Goal: Task Accomplishment & Management: Use online tool/utility

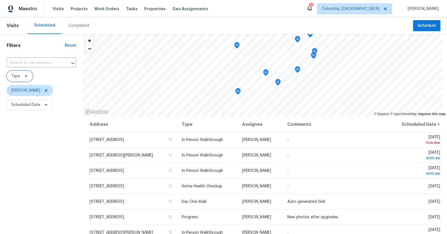
click at [25, 74] on icon at bounding box center [26, 76] width 4 height 4
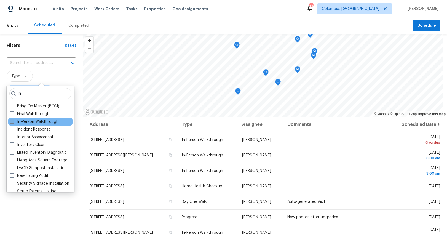
type input "in"
click at [22, 123] on label "In-Person Walkthrough" at bounding box center [34, 122] width 48 height 6
click at [13, 122] on input "In-Person Walkthrough" at bounding box center [12, 121] width 4 height 4
checkbox input "true"
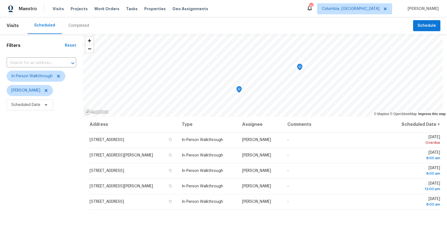
click at [42, 50] on div "Filters Reset ​ In-Person Walkthrough Ryan Middleton Scheduled Date" at bounding box center [41, 168] width 83 height 269
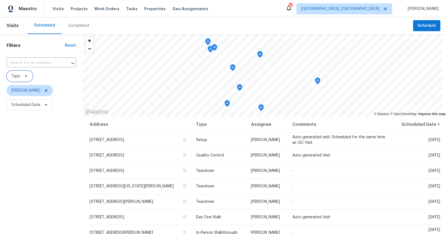
click at [30, 78] on span "Type" at bounding box center [20, 76] width 26 height 11
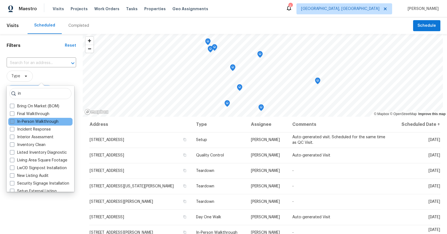
type input "in"
click at [30, 119] on label "In-Person Walkthrough" at bounding box center [34, 122] width 48 height 6
click at [13, 119] on input "In-Person Walkthrough" at bounding box center [12, 121] width 4 height 4
checkbox input "true"
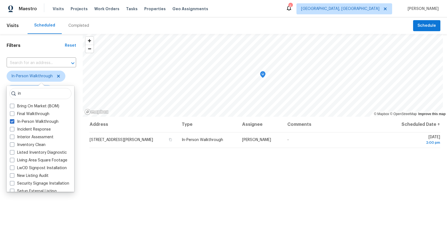
click at [62, 213] on div "Filters Reset ​ In-Person Walkthrough Matt Davidson Scheduled Date" at bounding box center [41, 168] width 83 height 269
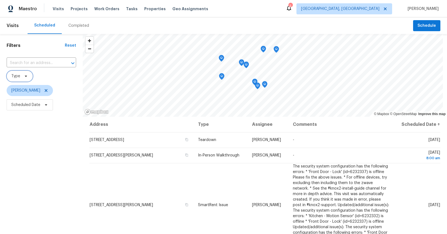
click at [28, 77] on span "Type" at bounding box center [20, 76] width 26 height 11
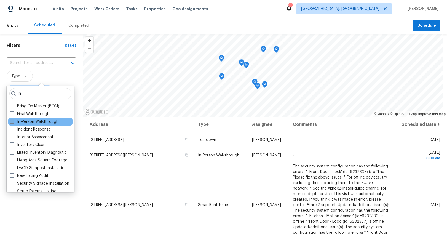
type input "in"
click at [34, 121] on label "In-Person Walkthrough" at bounding box center [34, 122] width 48 height 6
click at [13, 121] on input "In-Person Walkthrough" at bounding box center [12, 121] width 4 height 4
checkbox input "true"
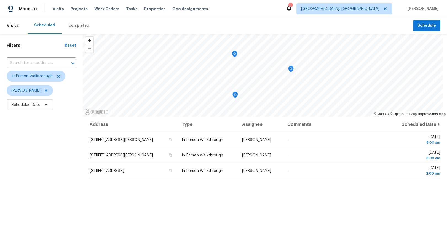
click at [198, 220] on div "Address Type Assignee Comments Scheduled Date ↑ 126 Mizzell Rd, Summerville, SC…" at bounding box center [265, 210] width 364 height 187
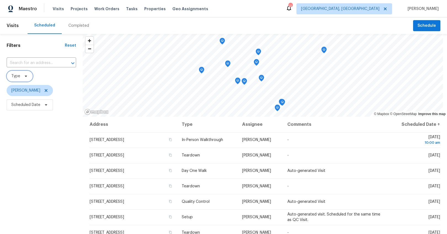
click at [18, 76] on span "Type" at bounding box center [15, 76] width 9 height 6
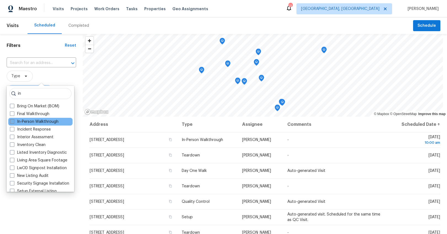
type input "in"
click at [24, 119] on label "In-Person Walkthrough" at bounding box center [34, 122] width 48 height 6
click at [13, 119] on input "In-Person Walkthrough" at bounding box center [12, 121] width 4 height 4
checkbox input "true"
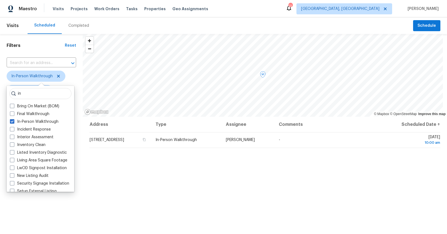
click at [212, 176] on div "Address Type Assignee Comments Scheduled Date ↑ 427 Fairhaven Dr, Taylors, SC 2…" at bounding box center [265, 210] width 364 height 187
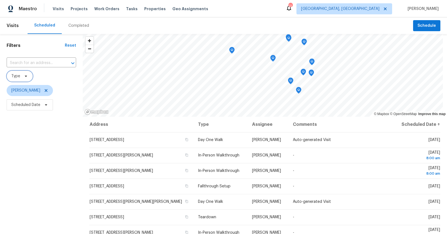
click at [25, 78] on span "Type" at bounding box center [20, 76] width 26 height 11
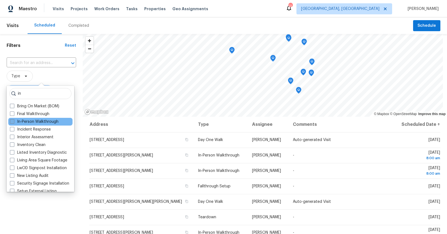
type input "in"
click at [46, 121] on label "In-Person Walkthrough" at bounding box center [34, 122] width 48 height 6
click at [13, 121] on input "In-Person Walkthrough" at bounding box center [12, 121] width 4 height 4
checkbox input "true"
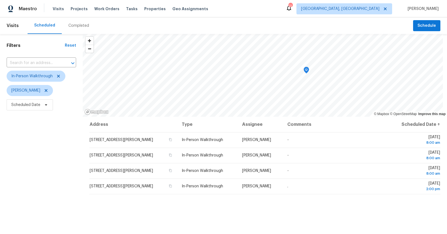
click at [191, 209] on div "Address Type Assignee Comments Scheduled Date ↑ 619 Heathrow Ct, Moore, SC 2936…" at bounding box center [265, 210] width 364 height 187
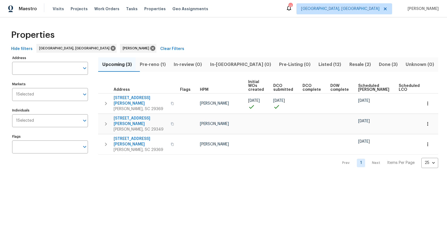
click at [166, 62] on span "Pre-reno (1)" at bounding box center [152, 65] width 27 height 8
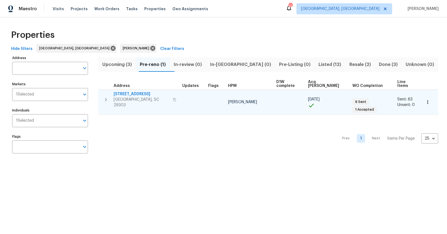
click at [139, 91] on span "44 Willowood Dr" at bounding box center [142, 94] width 56 height 6
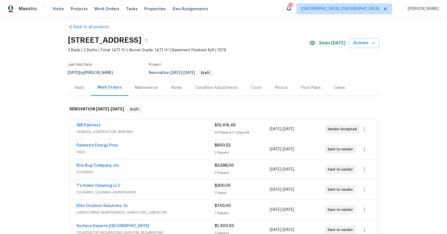
scroll to position [57, 0]
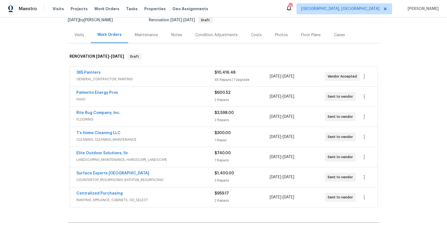
click at [191, 74] on div "365 Painters" at bounding box center [145, 73] width 138 height 7
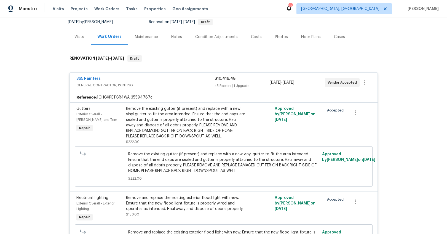
scroll to position [0, 0]
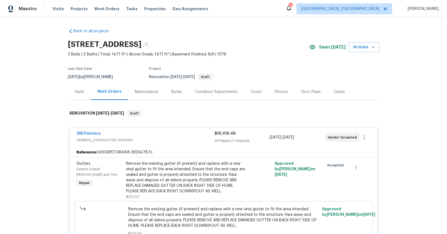
click at [179, 132] on div "365 Painters" at bounding box center [145, 134] width 138 height 7
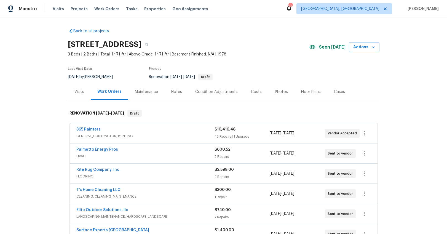
click at [76, 91] on div "Visits" at bounding box center [79, 92] width 10 height 6
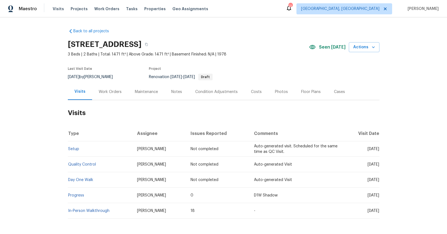
click at [104, 90] on div "Work Orders" at bounding box center [110, 92] width 23 height 6
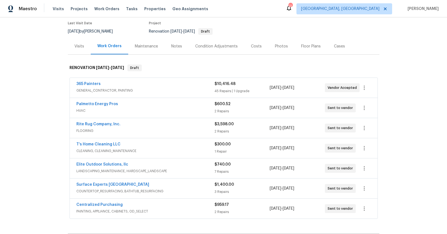
scroll to position [74, 0]
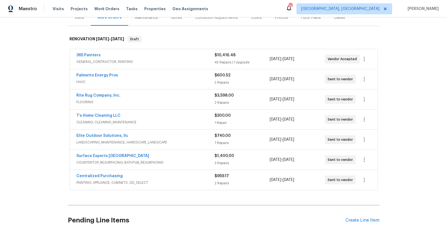
click at [166, 161] on span "COUNTERTOP_RESURFACING, BATHTUB_RESURFACING" at bounding box center [145, 163] width 138 height 6
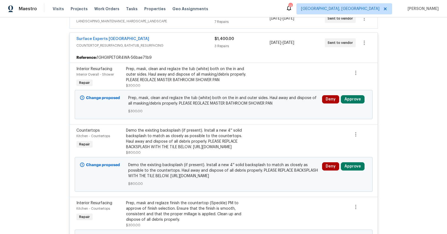
scroll to position [222, 0]
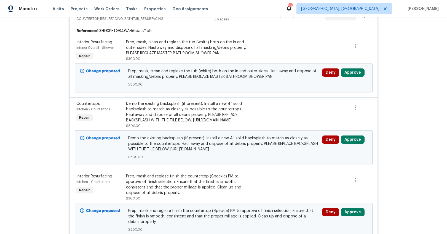
click at [165, 123] on div "Demo the existing backsplash (if present). Install a new 4'' solid backsplash t…" at bounding box center [186, 112] width 121 height 22
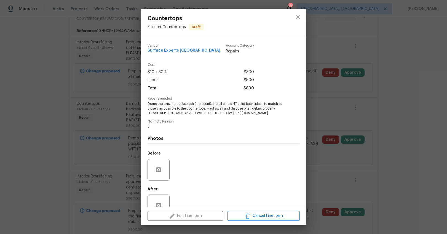
scroll to position [25, 0]
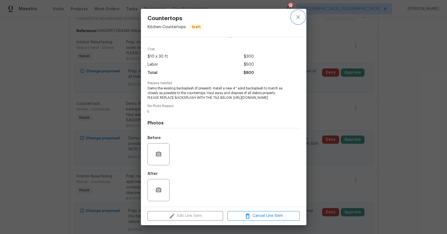
click at [299, 17] on icon "close" at bounding box center [298, 17] width 7 height 7
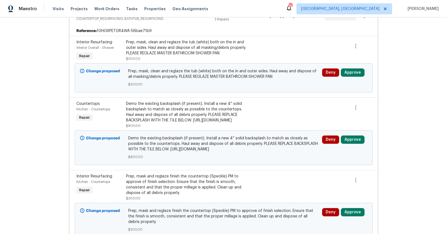
click at [155, 116] on div "Demo the existing backsplash (if present). Install a new 4'' solid backsplash t…" at bounding box center [186, 112] width 121 height 22
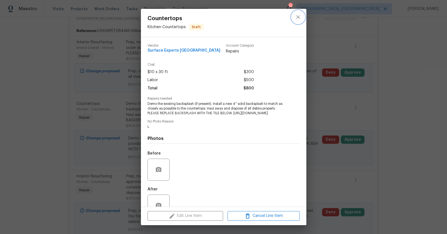
click at [298, 17] on icon "close" at bounding box center [298, 17] width 4 height 4
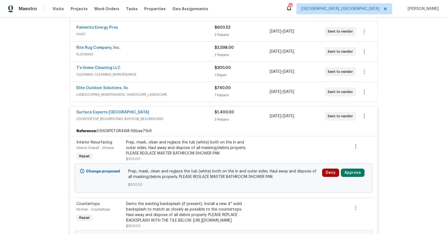
scroll to position [118, 0]
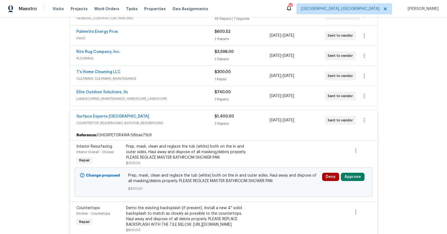
click at [167, 119] on div "Surface Experts Greenville" at bounding box center [145, 117] width 138 height 7
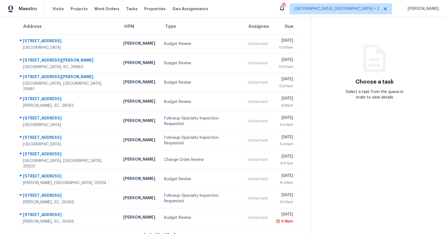
scroll to position [22, 0]
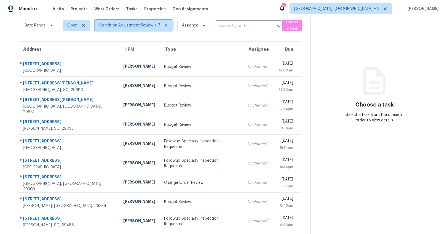
click at [120, 24] on span "Condition Adjustment Review + 7" at bounding box center [129, 26] width 61 height 6
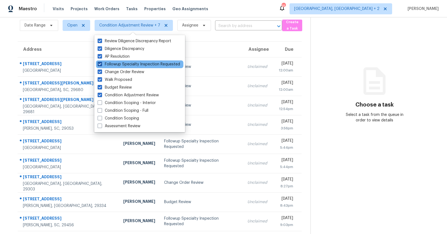
click at [100, 63] on span at bounding box center [100, 64] width 4 height 4
click at [100, 63] on input "Followup Specialty Inspection Requested" at bounding box center [100, 63] width 4 height 4
checkbox input "false"
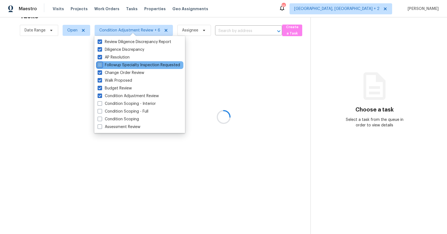
scroll to position [21, 0]
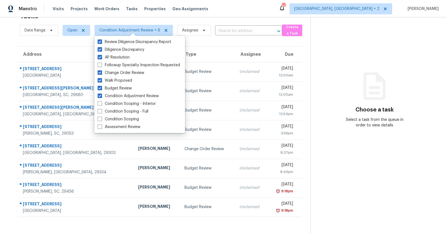
click at [11, 70] on div "Address HPM Type Assignee Due 1355 Old Whitesville Rd Moncks Corner, SC, 29461 …" at bounding box center [159, 131] width 301 height 170
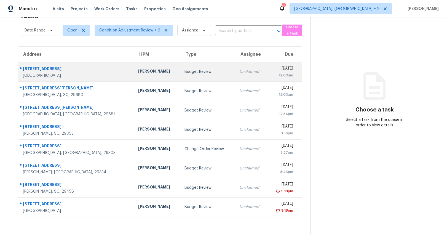
click at [138, 68] on div "Raymond Roberts" at bounding box center [156, 71] width 37 height 7
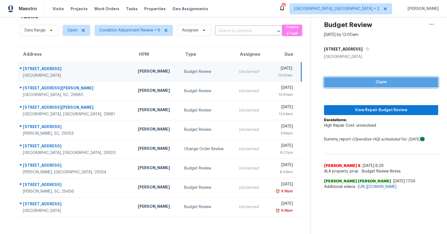
click at [405, 81] on span "Claim" at bounding box center [380, 82] width 105 height 7
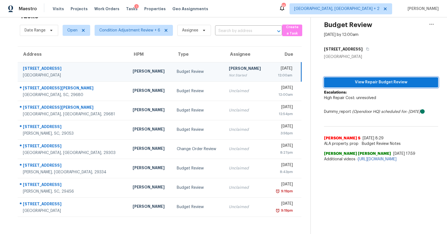
click at [363, 79] on span "View Repair Budget Review" at bounding box center [380, 82] width 105 height 7
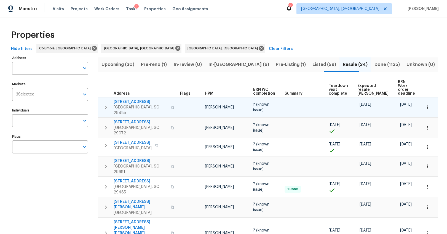
click at [135, 99] on span "[STREET_ADDRESS]" at bounding box center [141, 102] width 54 height 6
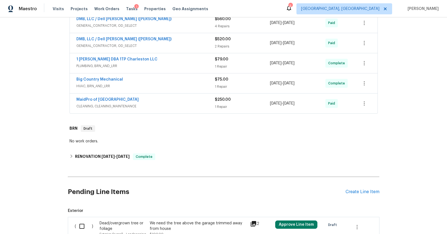
scroll to position [226, 0]
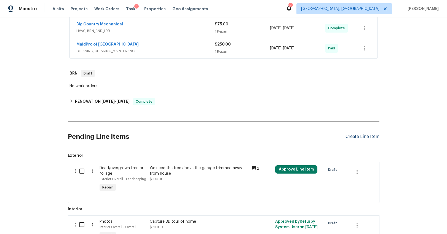
click at [357, 136] on div "Create Line Item" at bounding box center [362, 136] width 34 height 5
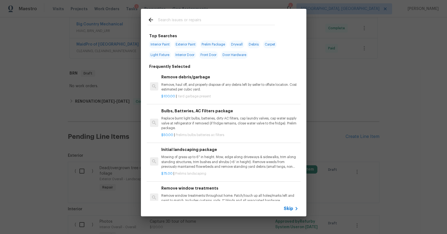
click at [169, 20] on input "text" at bounding box center [216, 21] width 117 height 8
type input "moderate"
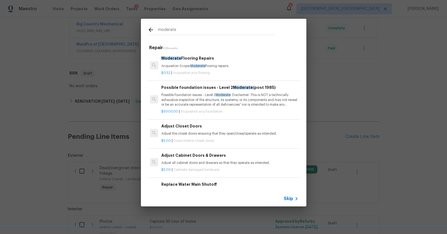
click at [213, 63] on div "Moderate Flooring Repairs Acquisition Scope: Moderate flooring repairs" at bounding box center [229, 61] width 137 height 13
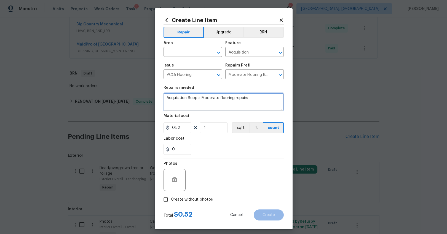
click at [203, 97] on textarea "Acquisition Scope: Moderate flooring repairs" at bounding box center [223, 102] width 120 height 18
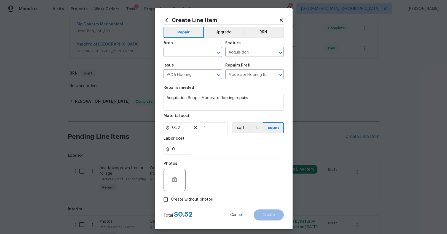
click at [164, 22] on icon at bounding box center [166, 20] width 6 height 6
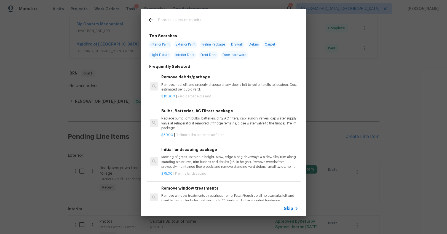
click at [185, 22] on input "text" at bounding box center [216, 21] width 117 height 8
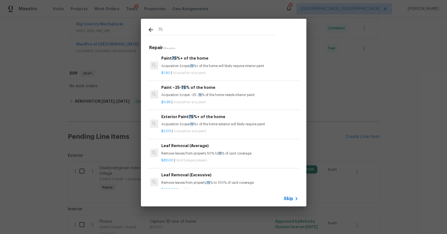
type input "75"
click at [199, 64] on p "Acquisition Scope: 75 %+ of the home will likely require interior paint" at bounding box center [229, 66] width 137 height 5
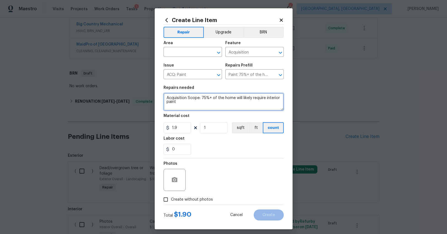
click at [189, 98] on textarea "Acquisition Scope: 75%+ of the home will likely require interior paint" at bounding box center [223, 102] width 120 height 18
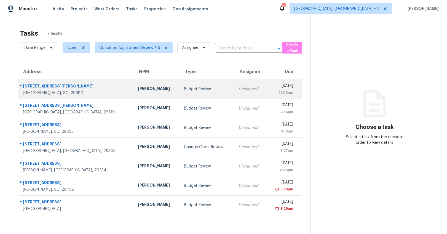
click at [138, 90] on div "[PERSON_NAME]" at bounding box center [156, 89] width 37 height 7
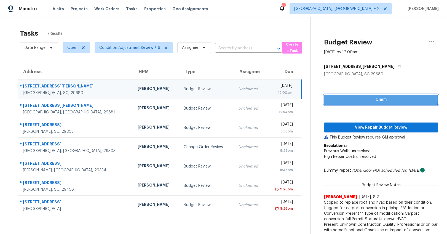
click at [359, 99] on span "Claim" at bounding box center [380, 99] width 105 height 7
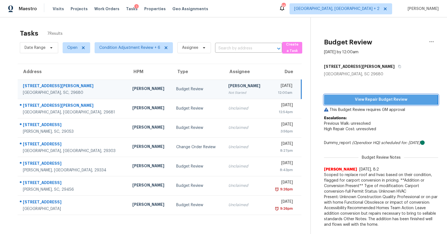
click at [358, 99] on span "View Repair Budget Review" at bounding box center [380, 99] width 105 height 7
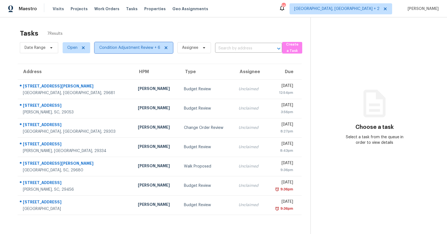
click at [106, 46] on span "Condition Adjustment Review + 6" at bounding box center [129, 48] width 61 height 6
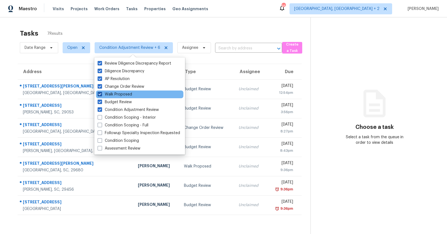
click at [98, 93] on span at bounding box center [100, 94] width 4 height 4
click at [98, 93] on input "Walk Proposed" at bounding box center [100, 93] width 4 height 4
checkbox input "false"
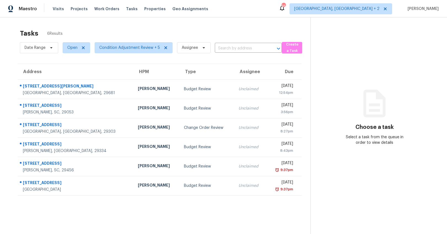
click at [8, 65] on div "Tasks 6 Results Date Range Open Condition Adjustment Review + 5 Assignee ​ Crea…" at bounding box center [223, 134] width 447 height 234
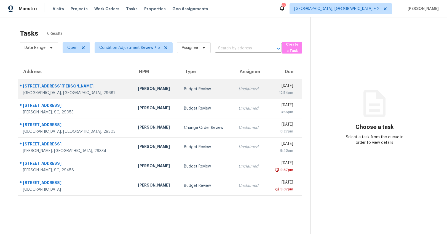
click at [133, 87] on td "[PERSON_NAME]" at bounding box center [156, 88] width 46 height 19
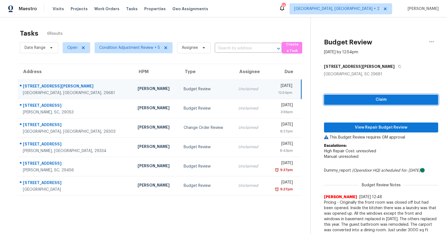
click at [371, 102] on span "Claim" at bounding box center [380, 99] width 105 height 7
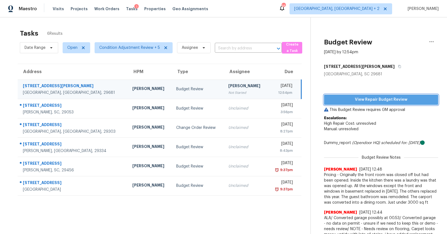
click at [369, 104] on button "View Repair Budget Review" at bounding box center [381, 99] width 114 height 10
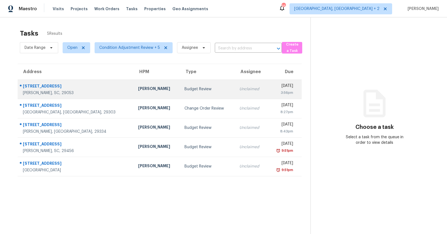
click at [189, 85] on td "Budget Review" at bounding box center [207, 88] width 55 height 19
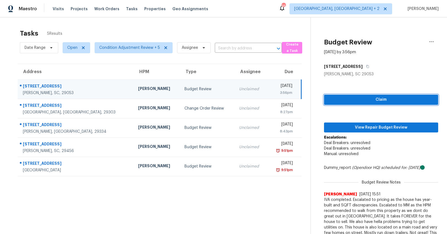
click at [342, 96] on span "Claim" at bounding box center [380, 99] width 105 height 7
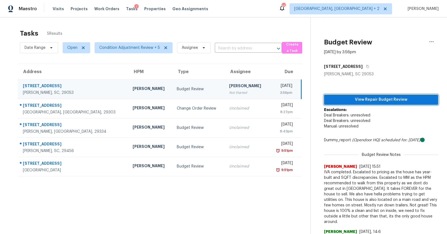
click at [345, 99] on span "View Repair Budget Review" at bounding box center [380, 99] width 105 height 7
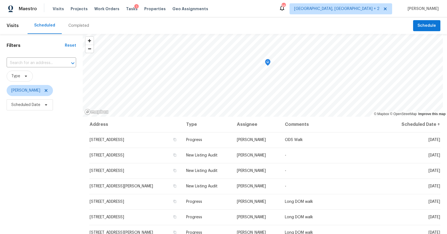
click at [84, 24] on div "Completed" at bounding box center [78, 26] width 21 height 6
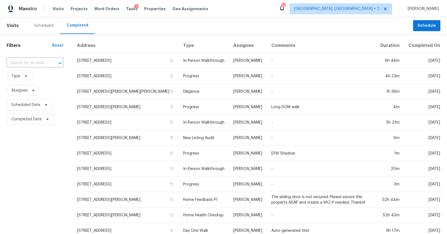
click at [28, 55] on div "Filters Reset ​ Type Assignee Scheduled Date Completed Date" at bounding box center [35, 205] width 70 height 342
click at [30, 62] on input "text" at bounding box center [27, 63] width 41 height 9
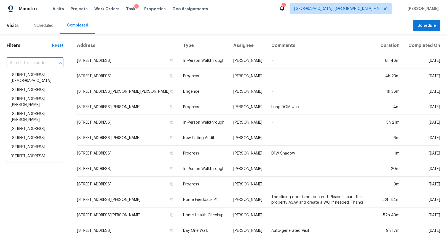
paste input "[STREET_ADDRESS][PERSON_NAME]"
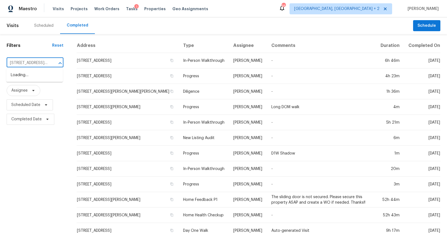
scroll to position [0, 28]
type input "[STREET_ADDRESS][PERSON_NAME]"
click at [33, 75] on li "617 Boy Scout Rd, Gaston, SC 29053" at bounding box center [34, 78] width 56 height 15
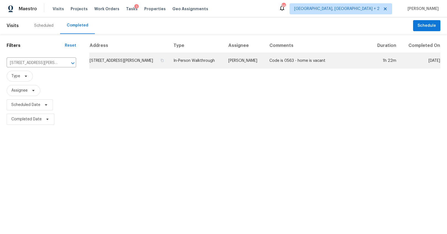
click at [112, 60] on td "617 Boy Scout Rd, Gaston, SC 29053" at bounding box center [129, 60] width 80 height 15
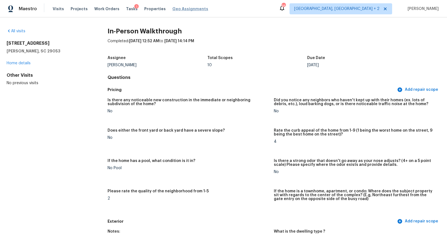
scroll to position [1, 0]
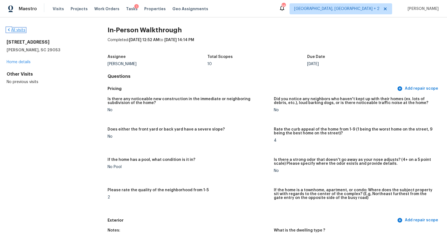
click at [21, 30] on link "All visits" at bounding box center [16, 30] width 19 height 4
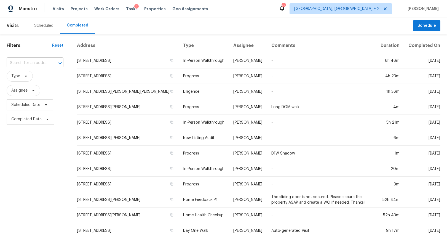
click at [38, 63] on input "text" at bounding box center [27, 63] width 41 height 9
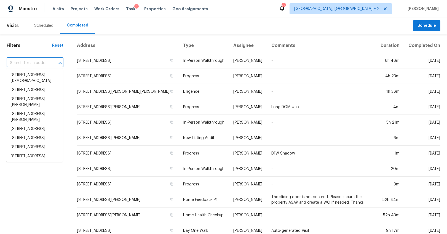
paste input "4991 Paddy Field Way, Ladson, SC 29456"
type input "4991 Paddy Field Way, Ladson, SC 29456"
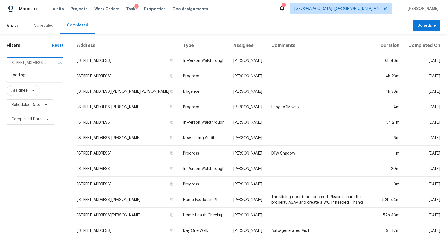
scroll to position [0, 36]
click at [35, 72] on li "4991 Paddy Field Way, Ladson, SC 29456" at bounding box center [34, 78] width 56 height 15
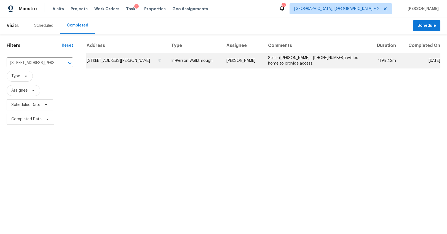
click at [98, 56] on td "4991 Paddy Field Way, Ladson, SC 29456" at bounding box center [126, 60] width 80 height 15
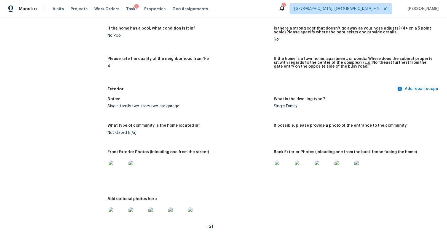
scroll to position [157, 0]
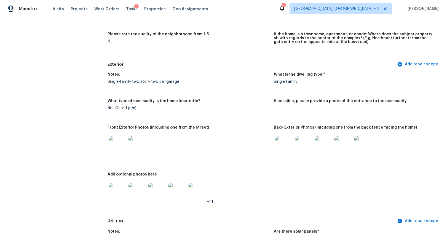
click at [121, 142] on img at bounding box center [118, 145] width 18 height 18
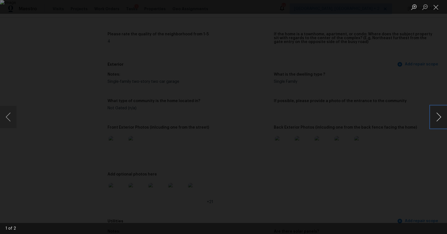
click at [438, 118] on button "Next image" at bounding box center [438, 117] width 17 height 22
click at [402, 161] on div "Lightbox" at bounding box center [223, 117] width 447 height 234
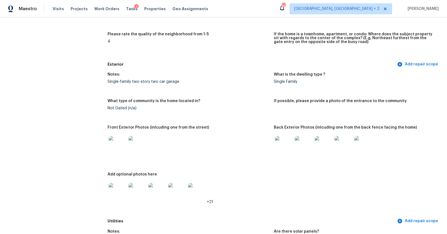
click at [285, 142] on img at bounding box center [284, 145] width 18 height 18
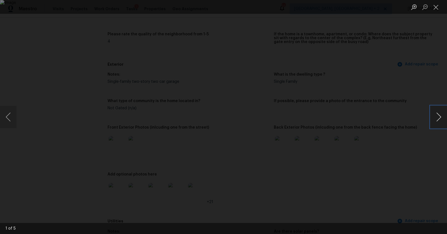
click at [437, 113] on button "Next image" at bounding box center [438, 117] width 17 height 22
click at [439, 112] on button "Next image" at bounding box center [438, 117] width 17 height 22
click at [439, 118] on button "Next image" at bounding box center [438, 117] width 17 height 22
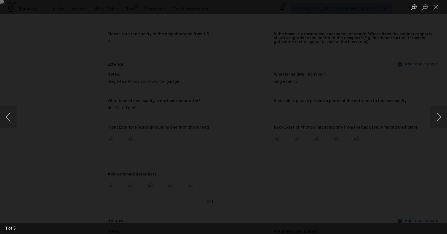
click at [420, 142] on div "Lightbox" at bounding box center [223, 117] width 447 height 234
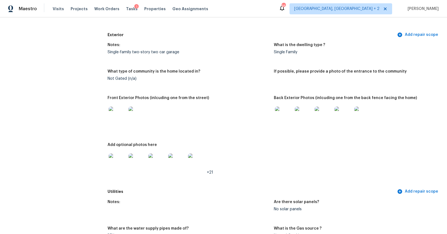
scroll to position [194, 0]
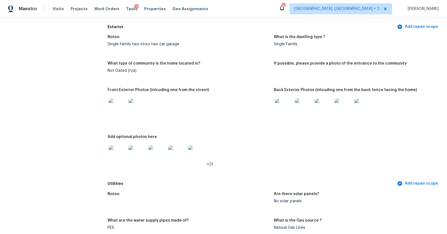
click at [112, 150] on img at bounding box center [118, 154] width 18 height 18
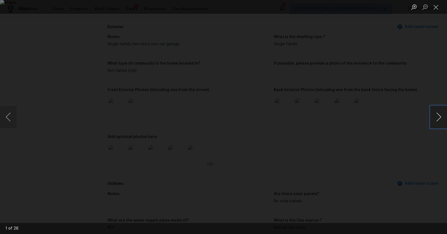
click at [433, 117] on button "Next image" at bounding box center [438, 117] width 17 height 22
click at [379, 160] on div "Lightbox" at bounding box center [223, 117] width 447 height 234
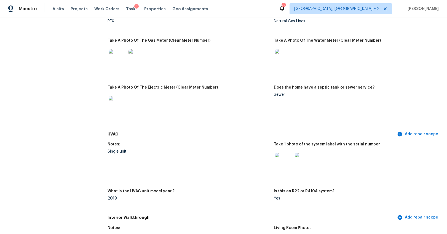
scroll to position [452, 0]
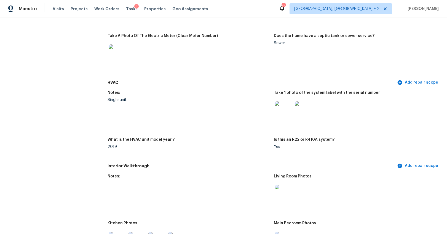
click at [282, 113] on img at bounding box center [284, 110] width 18 height 18
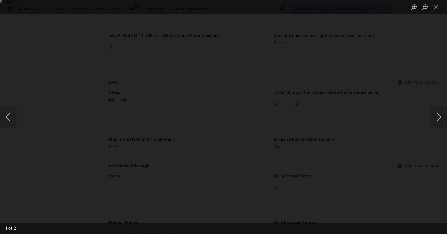
click at [378, 123] on div "Lightbox" at bounding box center [223, 117] width 447 height 234
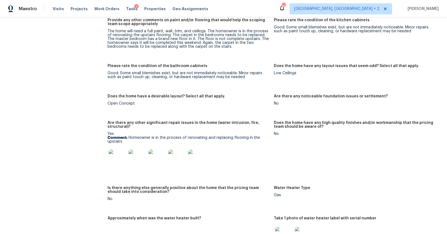
scroll to position [831, 0]
click at [116, 157] on img at bounding box center [118, 159] width 18 height 18
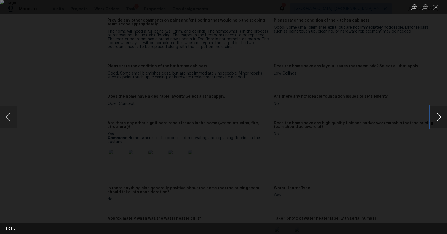
click at [436, 117] on button "Next image" at bounding box center [438, 117] width 17 height 22
click at [435, 117] on button "Next image" at bounding box center [438, 117] width 17 height 22
click at [438, 117] on button "Next image" at bounding box center [438, 117] width 17 height 22
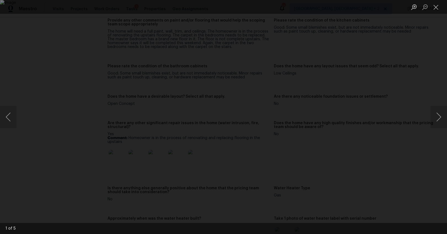
click at [416, 148] on div "Lightbox" at bounding box center [223, 117] width 447 height 234
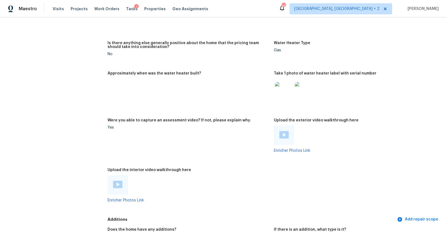
scroll to position [974, 0]
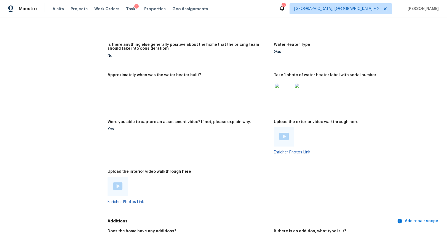
click at [283, 133] on img at bounding box center [283, 136] width 9 height 7
click at [115, 187] on img at bounding box center [117, 185] width 9 height 7
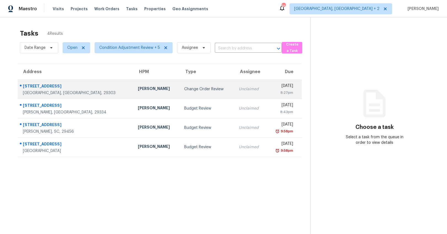
click at [184, 90] on div "Change Order Review" at bounding box center [207, 89] width 46 height 6
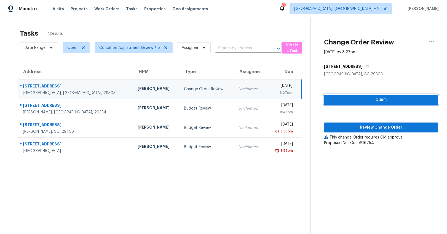
click at [359, 100] on span "Claim" at bounding box center [380, 99] width 105 height 7
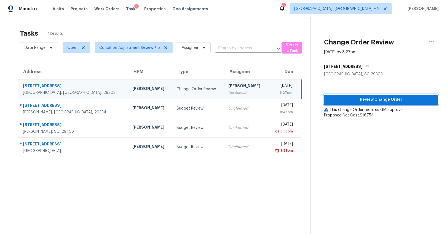
click at [359, 100] on span "Review Change Order" at bounding box center [380, 99] width 105 height 7
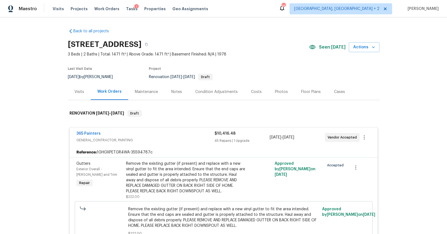
click at [252, 88] on div "Costs" at bounding box center [256, 91] width 24 height 16
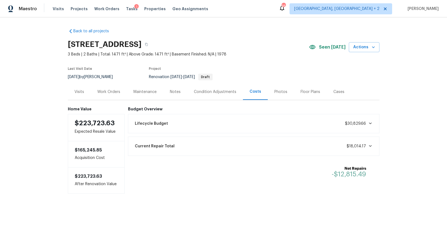
click at [103, 91] on div "Work Orders" at bounding box center [108, 92] width 23 height 6
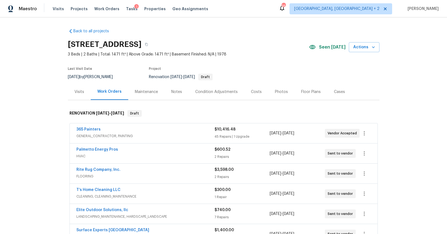
scroll to position [40, 0]
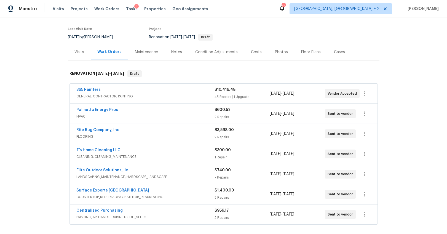
click at [212, 101] on div "365 Painters GENERAL_CONTRACTOR, PAINTING $10,416.48 45 Repairs | 1 Upgrade 10/…" at bounding box center [223, 93] width 307 height 20
click at [216, 96] on div "45 Repairs | 1 Upgrade" at bounding box center [241, 97] width 55 height 6
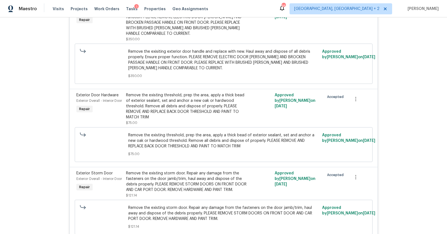
scroll to position [353, 0]
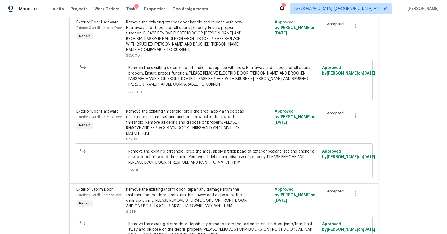
click at [156, 54] on div "Remove the exisiting exterior door handle and replace with new. Haul away and d…" at bounding box center [186, 39] width 121 height 39
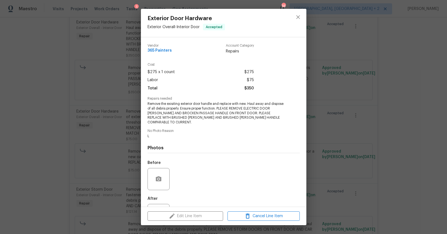
click at [129, 64] on div "Exterior Door Hardware Exterior Overall - Interior Door Accepted Vendor 365 Pai…" at bounding box center [223, 117] width 447 height 234
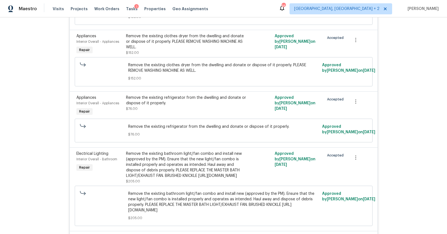
scroll to position [901, 0]
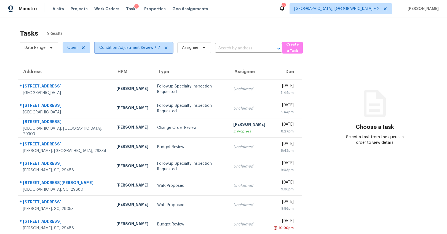
click at [125, 45] on span "Condition Adjustment Review + 7" at bounding box center [129, 48] width 61 height 6
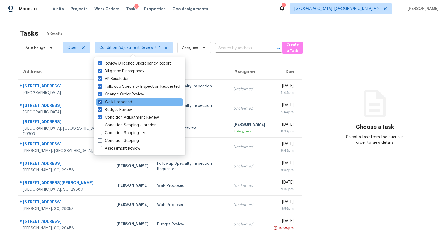
click at [100, 102] on span at bounding box center [100, 101] width 4 height 4
click at [100, 102] on input "Walk Proposed" at bounding box center [100, 101] width 4 height 4
checkbox input "false"
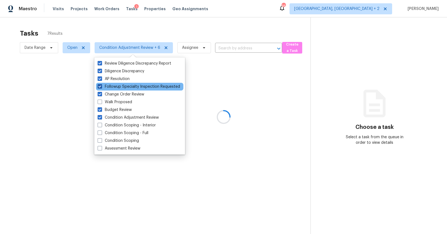
click at [101, 87] on span at bounding box center [100, 86] width 4 height 4
click at [101, 87] on input "Followup Specialty Inspection Requested" at bounding box center [100, 86] width 4 height 4
checkbox input "false"
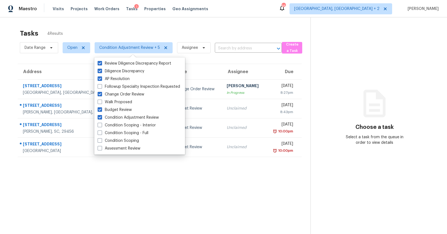
click at [10, 74] on div "Address HPM Type Assignee Due 44 Willowood Dr Spartanburg, SC, 29303 Calley San…" at bounding box center [159, 110] width 301 height 93
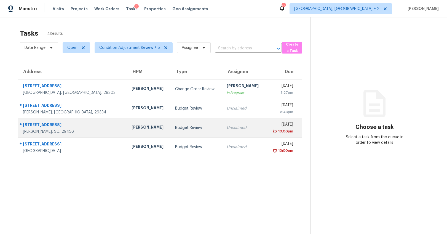
click at [127, 125] on td "[PERSON_NAME]" at bounding box center [149, 127] width 44 height 19
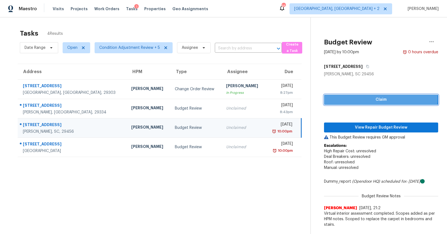
click at [373, 99] on span "Claim" at bounding box center [380, 99] width 105 height 7
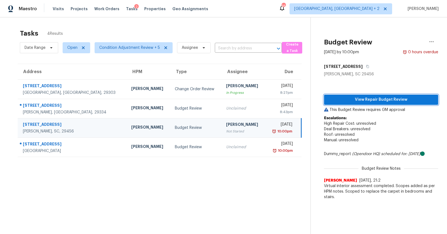
click at [373, 99] on span "View Repair Budget Review" at bounding box center [380, 99] width 105 height 7
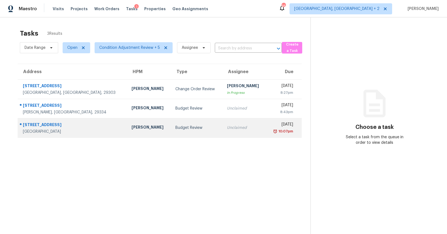
click at [171, 129] on td "Budget Review" at bounding box center [197, 127] width 52 height 19
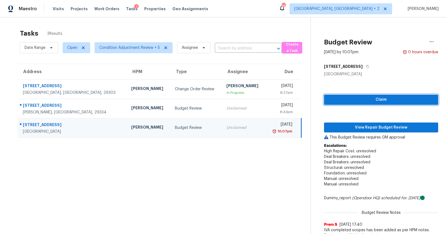
click at [372, 100] on span "Claim" at bounding box center [380, 99] width 105 height 7
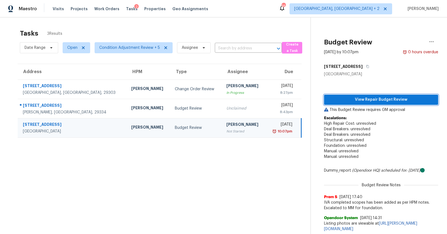
click at [372, 99] on span "View Repair Budget Review" at bounding box center [380, 99] width 105 height 7
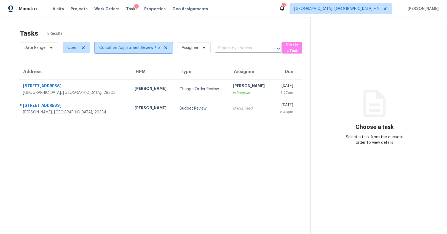
click at [117, 48] on span "Condition Adjustment Review + 5" at bounding box center [129, 48] width 61 height 6
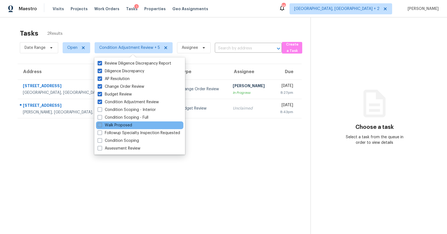
click at [99, 125] on span at bounding box center [100, 125] width 4 height 4
click at [99, 125] on input "Walk Proposed" at bounding box center [100, 124] width 4 height 4
checkbox input "true"
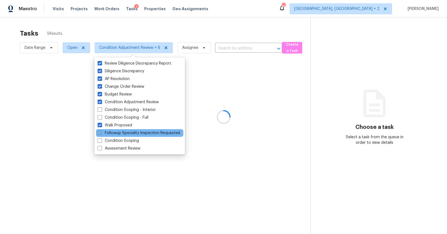
click at [100, 131] on span at bounding box center [100, 132] width 4 height 4
click at [100, 131] on input "Followup Specialty Inspection Requested" at bounding box center [100, 132] width 4 height 4
checkbox input "true"
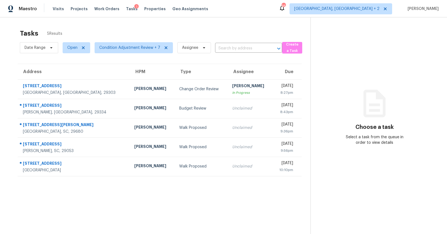
click at [384, 43] on section "Choose a task Select a task from the queue in order to view details" at bounding box center [374, 134] width 128 height 234
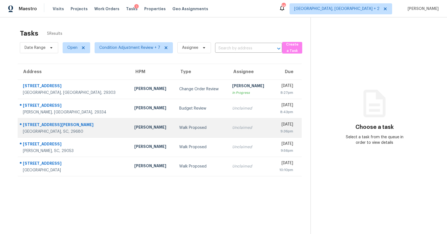
click at [38, 125] on div "[STREET_ADDRESS][PERSON_NAME]" at bounding box center [74, 125] width 102 height 7
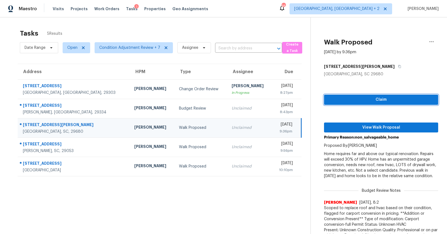
click at [367, 96] on span "Claim" at bounding box center [380, 99] width 105 height 7
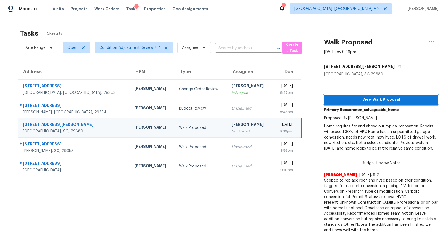
click at [375, 99] on span "View Walk Proposal" at bounding box center [380, 99] width 105 height 7
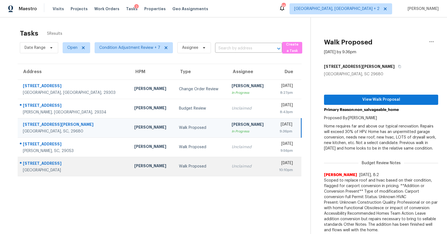
click at [48, 163] on div "[STREET_ADDRESS]" at bounding box center [74, 163] width 102 height 7
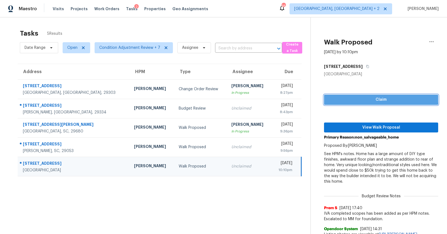
click at [374, 96] on button "Claim" at bounding box center [381, 99] width 114 height 10
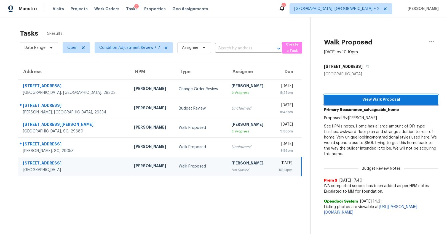
click at [364, 99] on span "View Walk Proposal" at bounding box center [380, 99] width 105 height 7
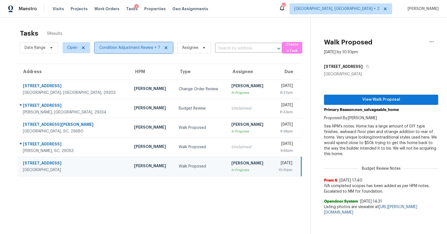
click at [107, 48] on span "Condition Adjustment Review + 7" at bounding box center [129, 48] width 61 height 6
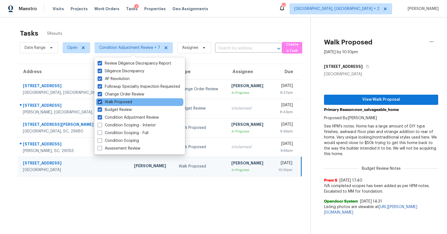
click at [99, 101] on span at bounding box center [100, 101] width 4 height 4
click at [99, 101] on input "Walk Proposed" at bounding box center [100, 101] width 4 height 4
checkbox input "false"
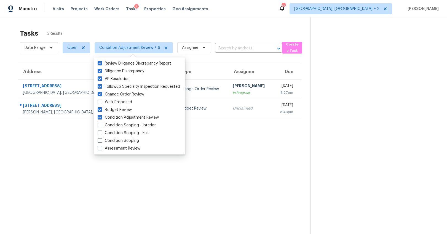
click at [9, 92] on div "Address HPM Type Assignee [GEOGRAPHIC_DATA][STREET_ADDRESS][PERSON_NAME] [PERSO…" at bounding box center [159, 91] width 301 height 55
